Goal: Navigation & Orientation: Find specific page/section

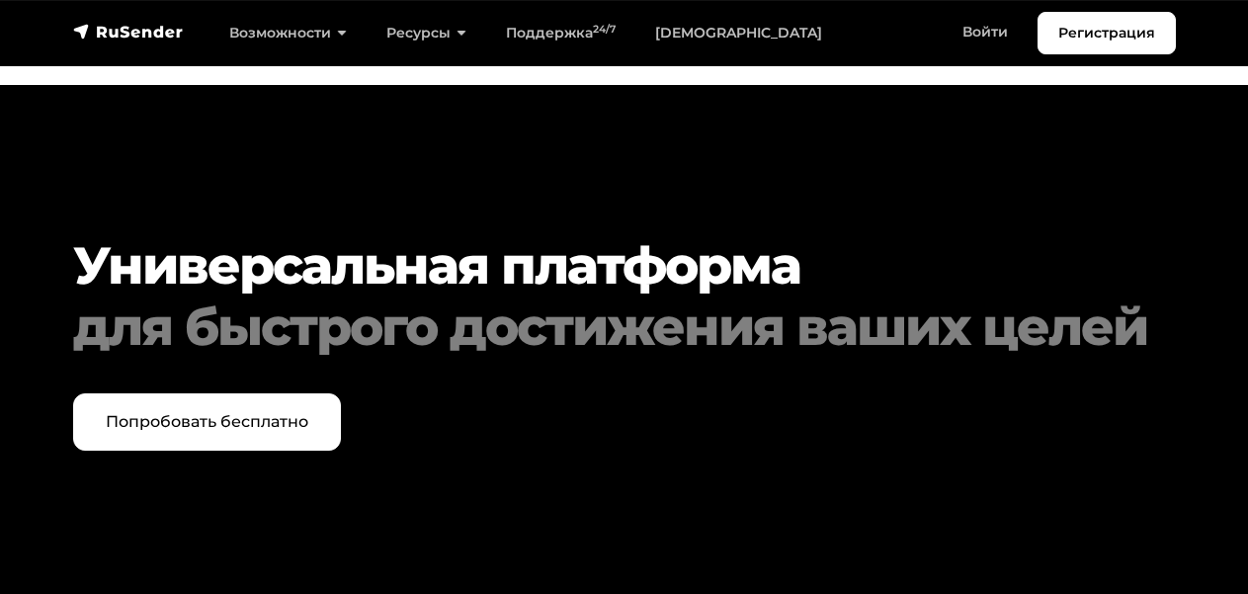
scroll to position [9572, 0]
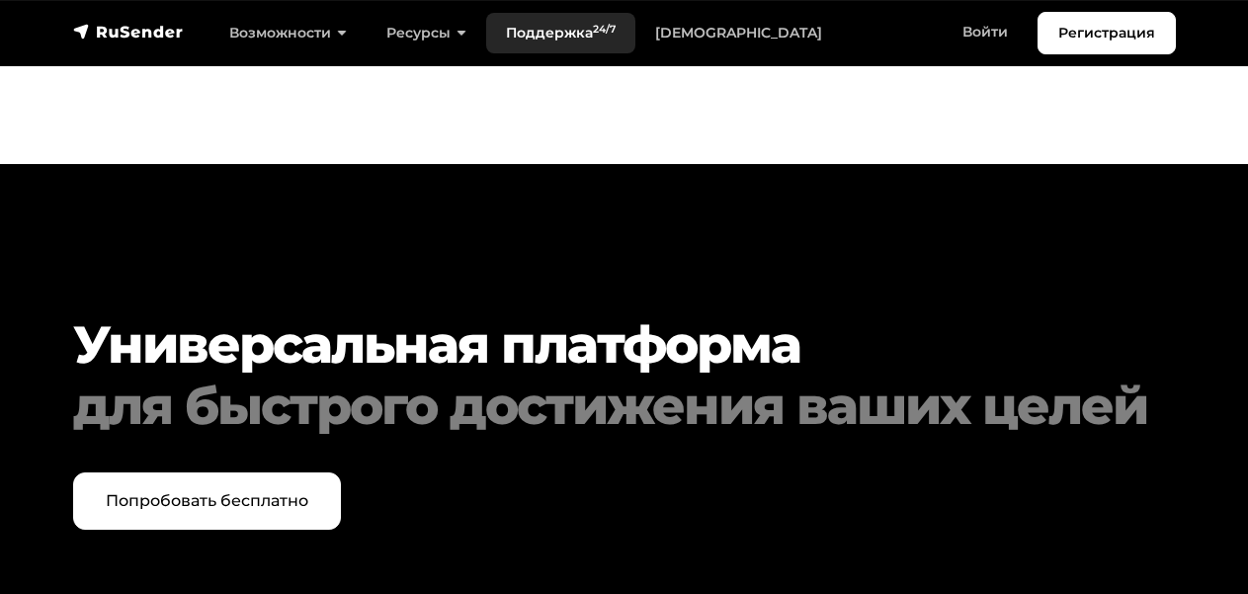
click at [506, 22] on link "Поддержка 24/7" at bounding box center [560, 33] width 149 height 41
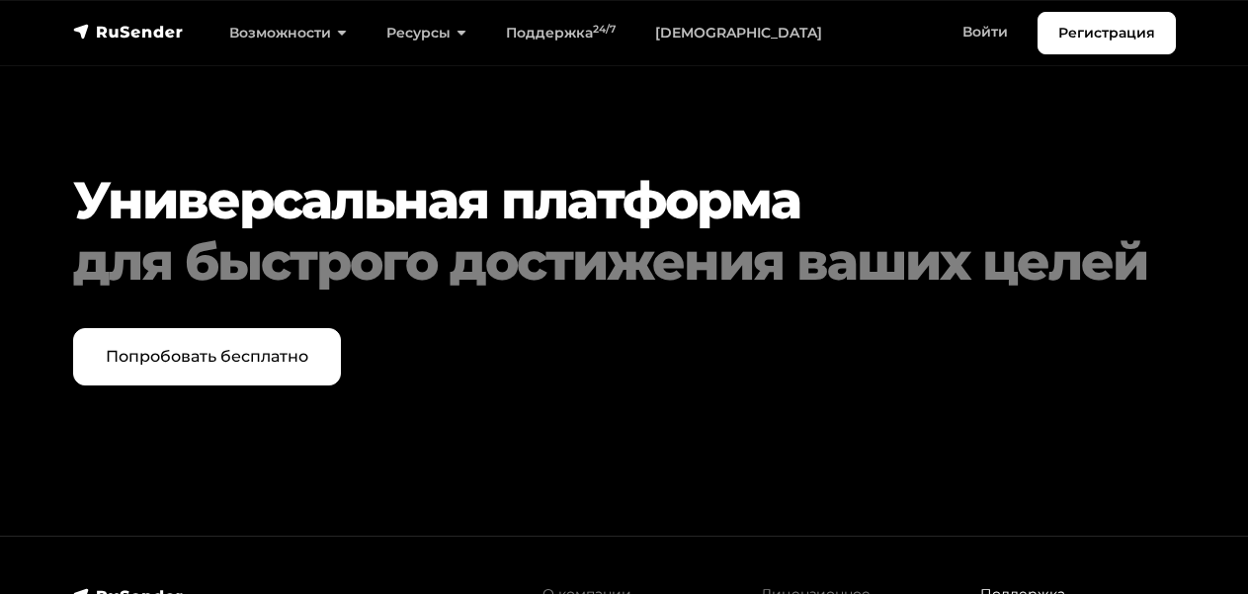
scroll to position [5232, 0]
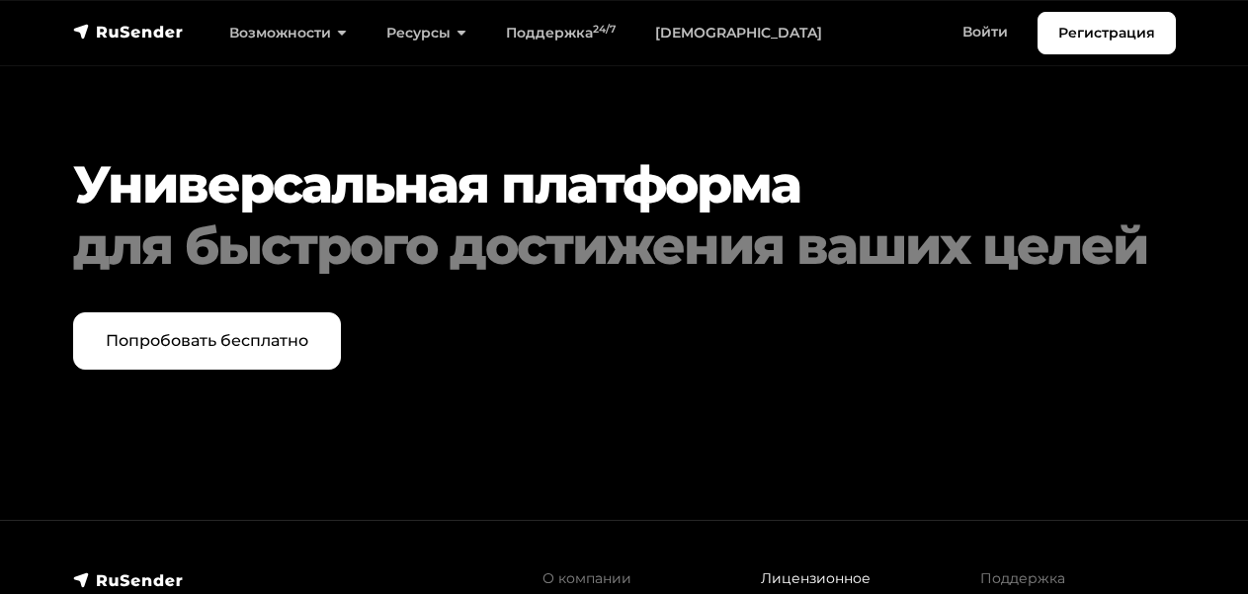
click at [777, 570] on link "Лицензионное соглашение" at bounding box center [816, 588] width 110 height 39
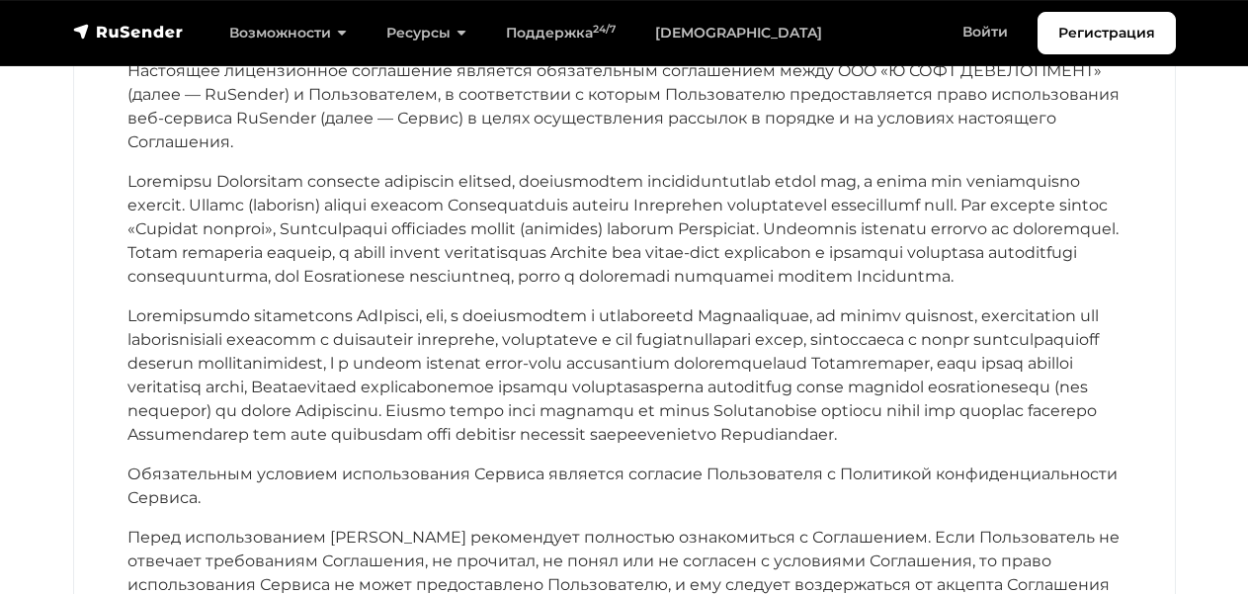
scroll to position [243, 0]
